Goal: Navigation & Orientation: Find specific page/section

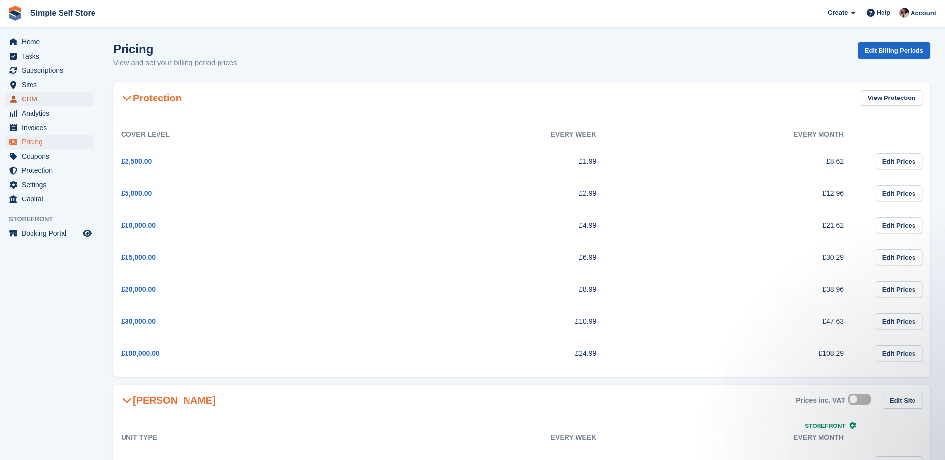
click at [31, 101] on span "CRM" at bounding box center [51, 99] width 59 height 14
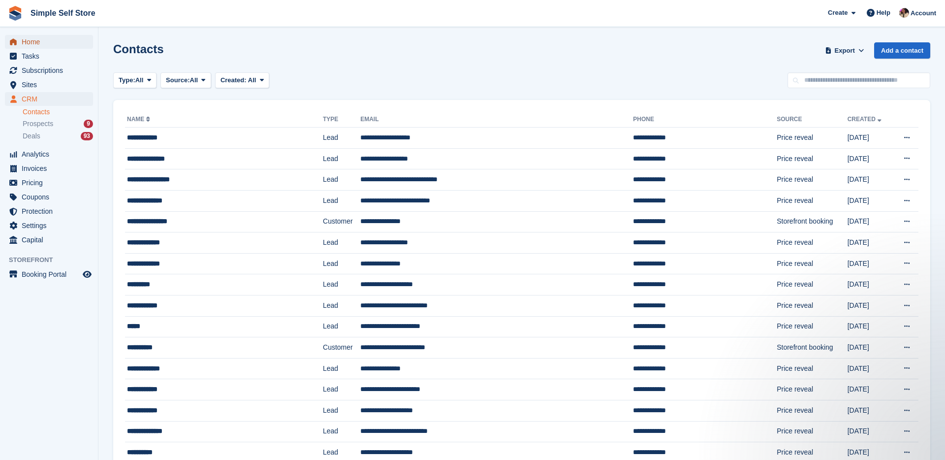
click at [28, 42] on span "Home" at bounding box center [51, 42] width 59 height 14
